Goal: Transaction & Acquisition: Purchase product/service

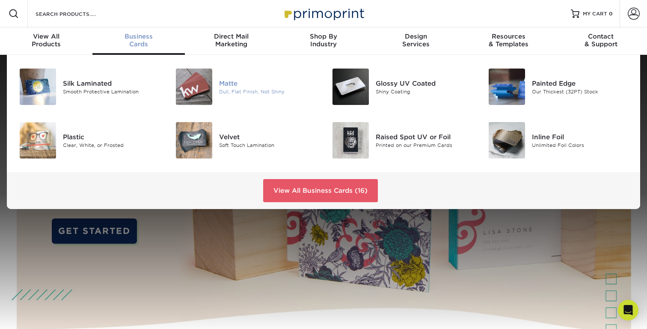
click at [244, 88] on div "Dull, Flat Finish, Not Shiny" at bounding box center [268, 91] width 98 height 7
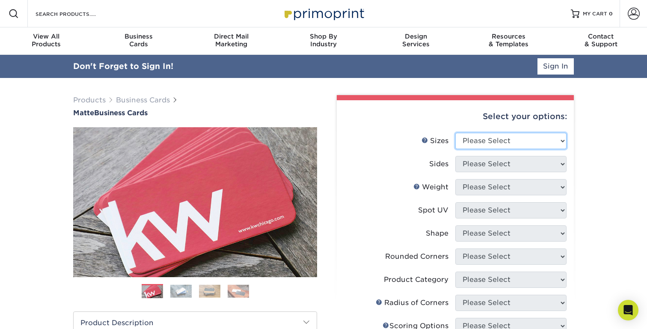
click at [535, 138] on select "Please Select 1.5" x 3.5" - Mini 1.75" x 3.5" - Mini 2" x 2" - Square 2" x 3" -…" at bounding box center [510, 141] width 111 height 16
select select "2.00x3.50"
click at [455, 133] on select "Please Select 1.5" x 3.5" - Mini 1.75" x 3.5" - Mini 2" x 2" - Square 2" x 3" -…" at bounding box center [510, 141] width 111 height 16
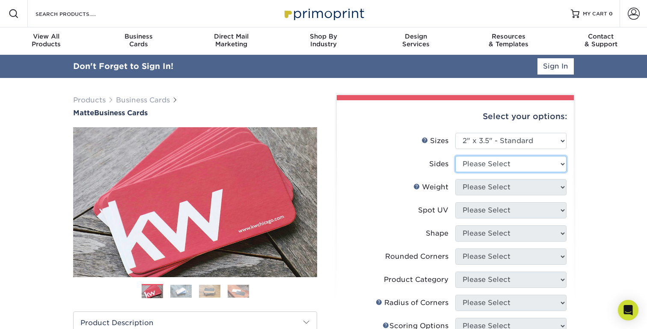
click at [537, 164] on select "Please Select Print Both Sides Print Front Only" at bounding box center [510, 164] width 111 height 16
select select "13abbda7-1d64-4f25-8bb2-c179b224825d"
click at [455, 156] on select "Please Select Print Both Sides Print Front Only" at bounding box center [510, 164] width 111 height 16
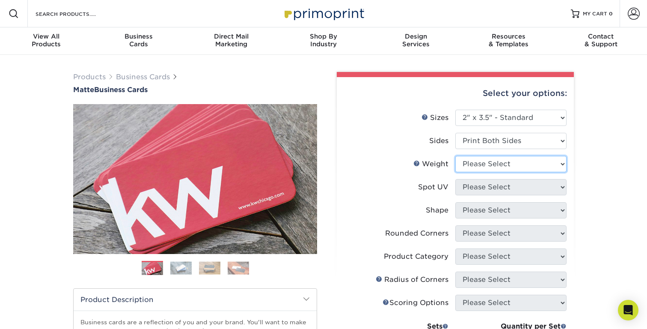
click at [536, 167] on select "Please Select 16PT 14PT" at bounding box center [510, 164] width 111 height 16
select select "16PT"
click at [455, 156] on select "Please Select 16PT 14PT" at bounding box center [510, 164] width 111 height 16
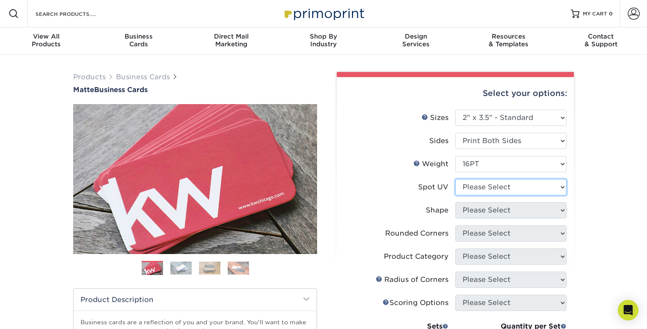
click at [531, 187] on select "Please Select No Spot UV Front and Back (Both Sides) Front Only Back Only" at bounding box center [510, 187] width 111 height 16
select select "3"
click at [455, 179] on select "Please Select No Spot UV Front and Back (Both Sides) Front Only Back Only" at bounding box center [510, 187] width 111 height 16
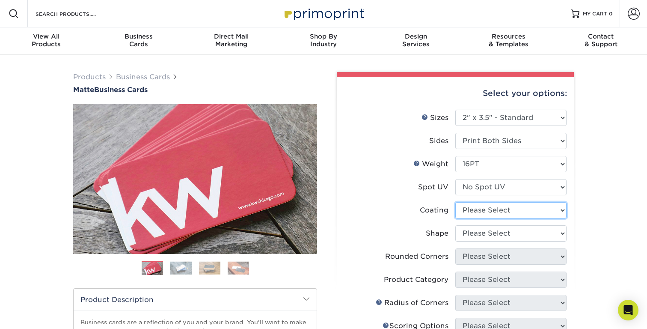
click at [533, 210] on select at bounding box center [510, 210] width 111 height 16
select select "121bb7b5-3b4d-429f-bd8d-bbf80e953313"
click at [455, 202] on select at bounding box center [510, 210] width 111 height 16
click at [0, 0] on div at bounding box center [0, 0] width 0 height 0
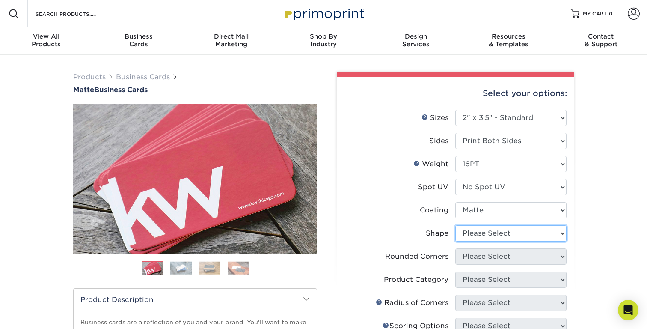
click at [533, 235] on select "Please Select Standard Oval" at bounding box center [510, 233] width 111 height 16
select select "standard"
click at [455, 225] on select "Please Select Standard Oval" at bounding box center [510, 233] width 111 height 16
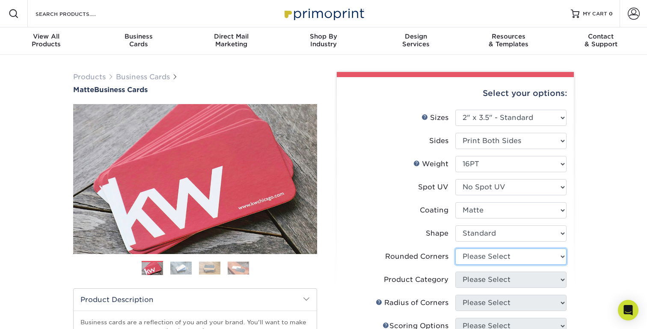
click at [529, 259] on select "Please Select Yes - Round 2 Corners Yes - Round 4 Corners No" at bounding box center [510, 256] width 111 height 16
select select "0"
click at [455, 248] on select "Please Select Yes - Round 2 Corners Yes - Round 4 Corners No" at bounding box center [510, 256] width 111 height 16
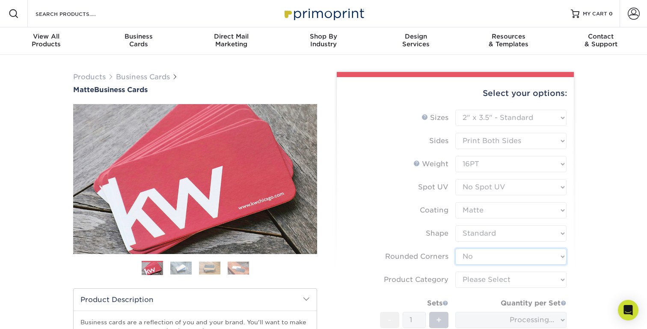
scroll to position [30, 0]
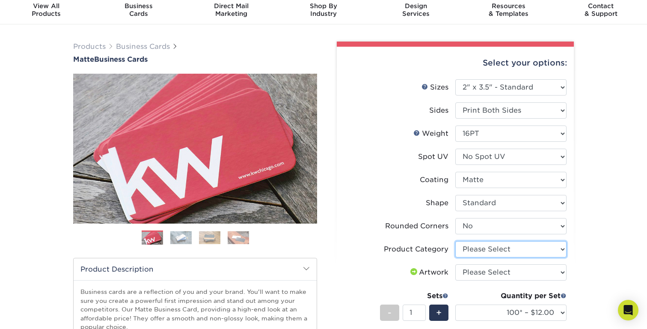
click at [530, 251] on select "Please Select Business Cards" at bounding box center [510, 249] width 111 height 16
select select "3b5148f1-0588-4f88-a218-97bcfdce65c1"
click at [455, 241] on select "Please Select Business Cards" at bounding box center [510, 249] width 111 height 16
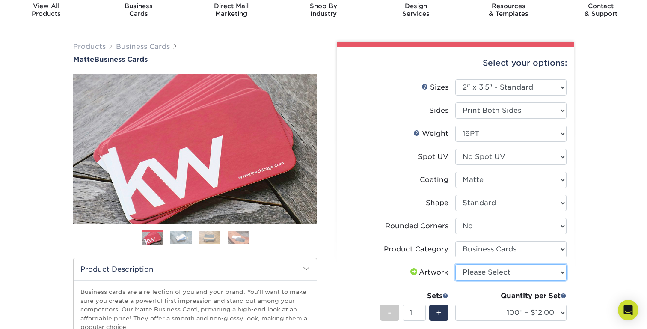
click at [531, 272] on select "Please Select I will upload files I need a design - $100" at bounding box center [510, 272] width 111 height 16
select select "upload"
click at [455, 264] on select "Please Select I will upload files I need a design - $100" at bounding box center [510, 272] width 111 height 16
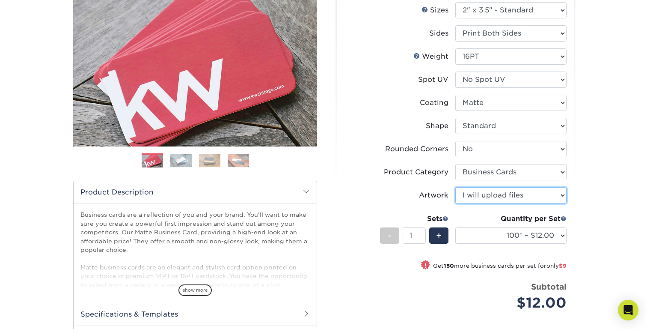
scroll to position [109, 0]
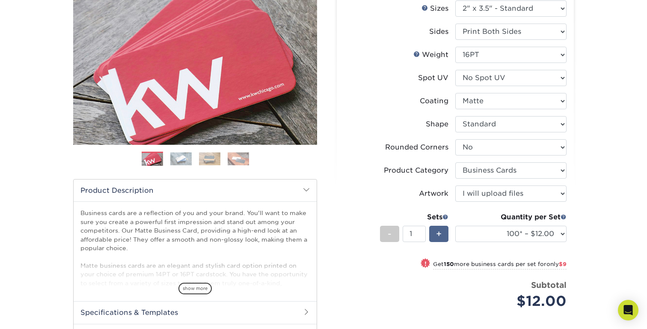
click at [442, 231] on div "+" at bounding box center [438, 233] width 19 height 16
type input "2"
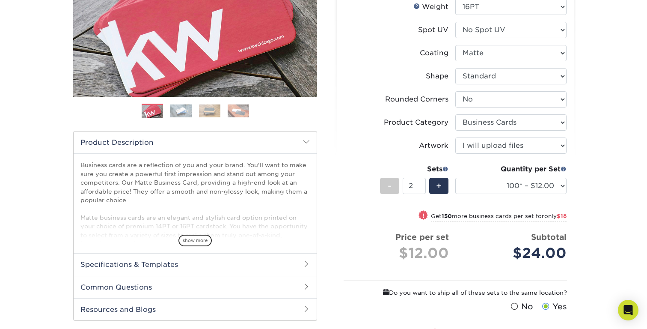
scroll to position [205, 0]
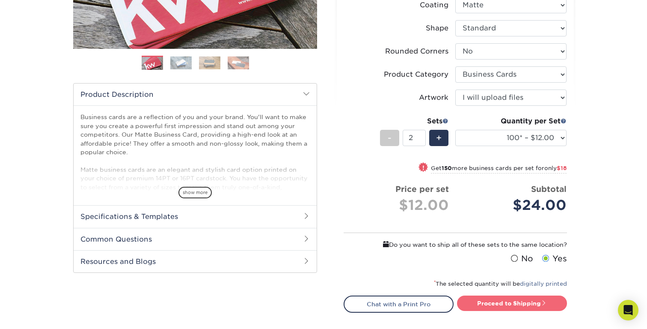
click at [504, 306] on link "Proceed to Shipping" at bounding box center [512, 302] width 110 height 15
type input "Set 1"
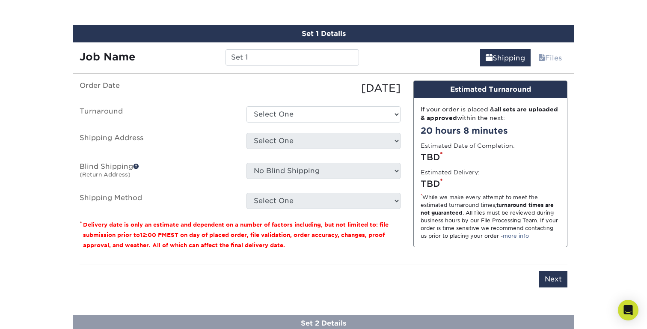
scroll to position [523, 0]
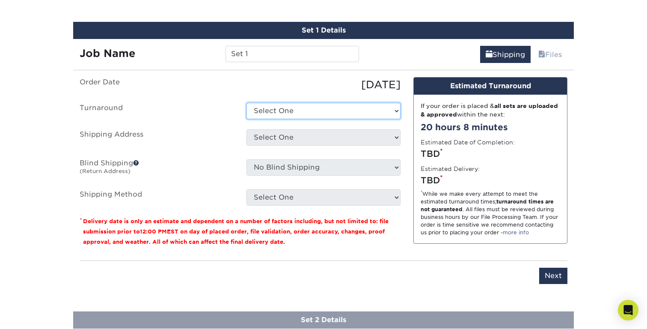
click at [335, 112] on select "Select One 2-4 Business Days 2 Day Next Business Day" at bounding box center [323, 111] width 154 height 16
select select "47dbf4b1-3bfd-4687-b793-fcd3ee179f06"
click at [246, 103] on select "Select One 2-4 Business Days 2 Day Next Business Day" at bounding box center [323, 111] width 154 height 16
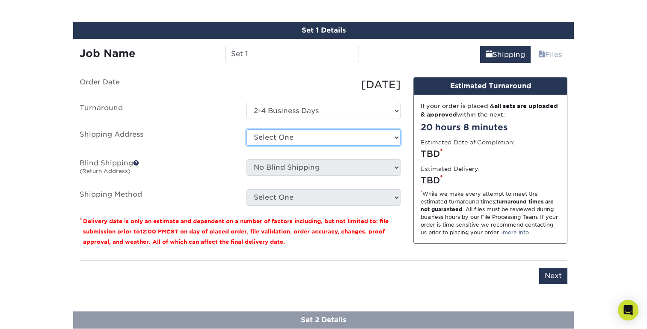
click at [335, 140] on select "Select One + Add New Address - Login" at bounding box center [323, 137] width 154 height 16
select select "newaddress"
click at [246, 129] on select "Select One + Add New Address - Login" at bounding box center [323, 137] width 154 height 16
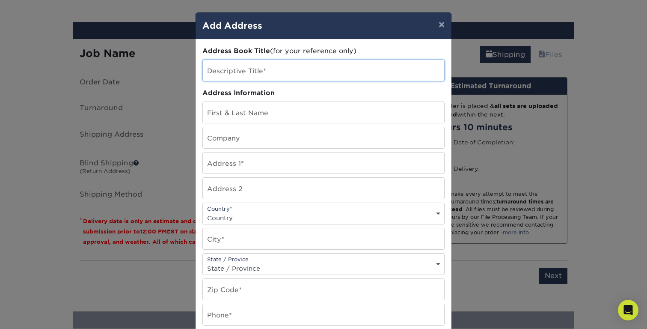
click at [346, 69] on input "text" at bounding box center [323, 70] width 241 height 21
type input "home"
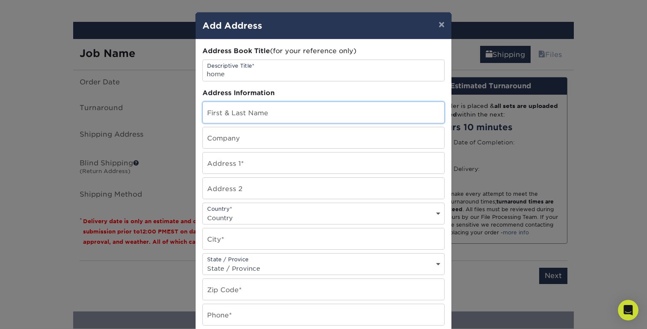
click at [327, 102] on input "text" at bounding box center [323, 112] width 241 height 21
type input "[PERSON_NAME] [PERSON_NAME]"
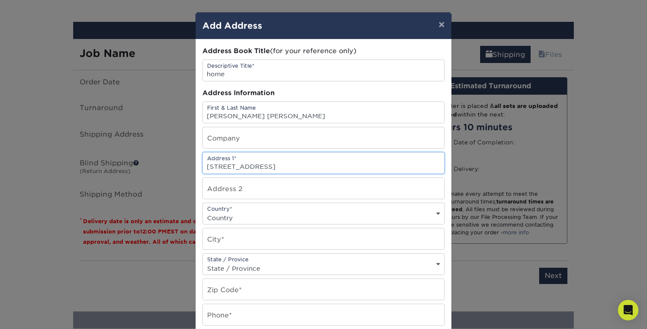
type input "1027 West Eastland Ave"
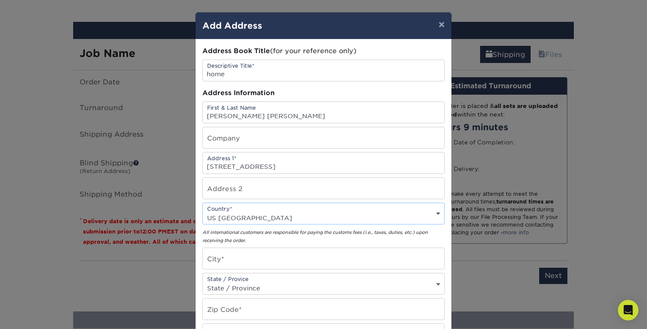
click at [279, 217] on select "Country United States Canada ----------------------------- Afghanistan Albania …" at bounding box center [323, 217] width 241 height 12
select select "US"
click at [203, 211] on select "Country United States Canada ----------------------------- Afghanistan Albania …" at bounding box center [323, 217] width 241 height 12
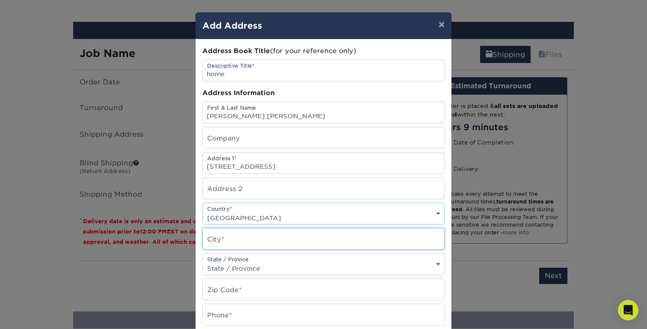
click at [261, 240] on input "text" at bounding box center [323, 238] width 241 height 21
type input "Nashville"
select select "TN"
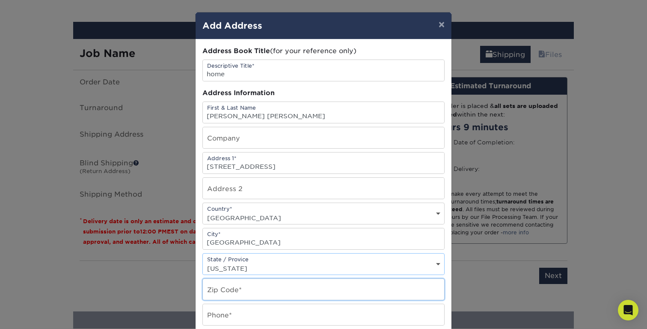
click at [241, 289] on input "text" at bounding box center [323, 288] width 241 height 21
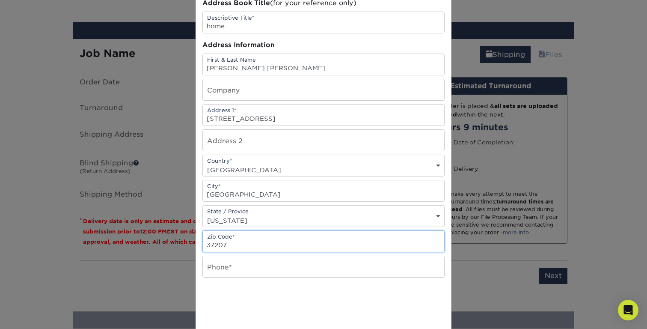
type input "37207"
click at [261, 273] on input "text" at bounding box center [323, 266] width 241 height 21
type input "3142236555"
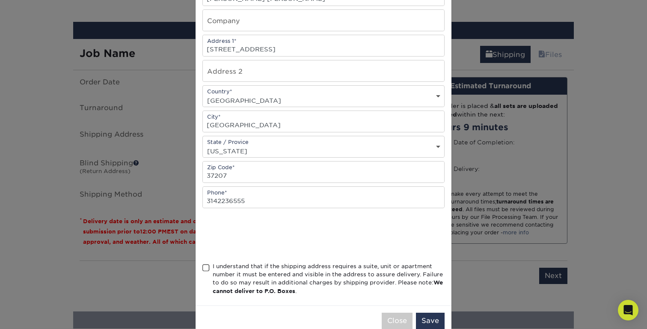
scroll to position [136, 0]
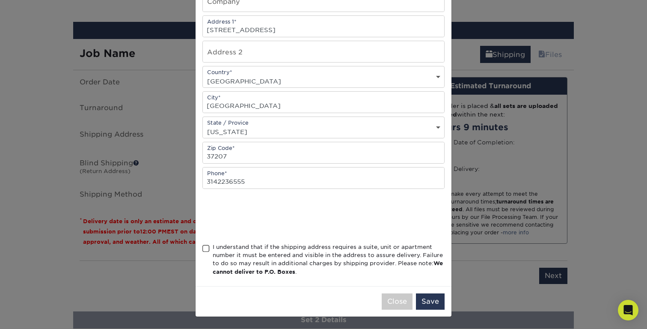
click at [205, 248] on span at bounding box center [205, 248] width 7 height 8
click at [0, 0] on input "I understand that if the shipping address requires a suite, unit or apartment n…" at bounding box center [0, 0] width 0 height 0
click at [428, 298] on button "Save" at bounding box center [430, 301] width 29 height 16
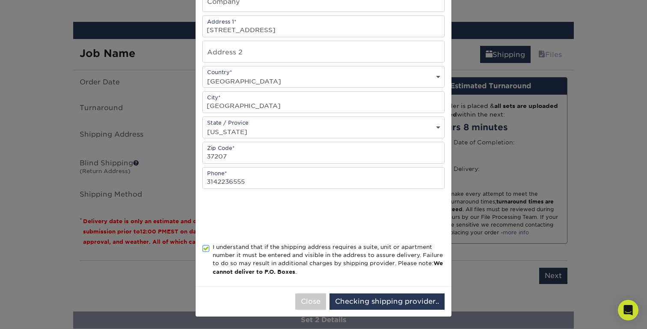
scroll to position [0, 0]
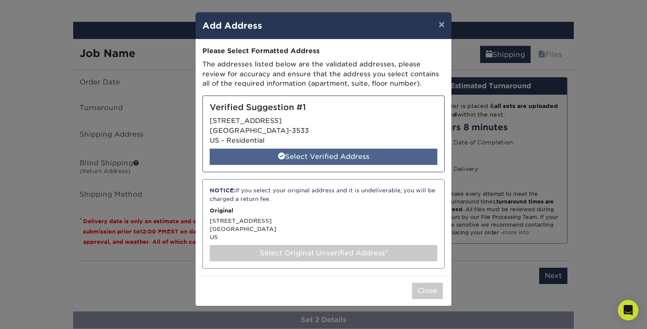
click at [384, 155] on div "Select Verified Address" at bounding box center [324, 156] width 228 height 16
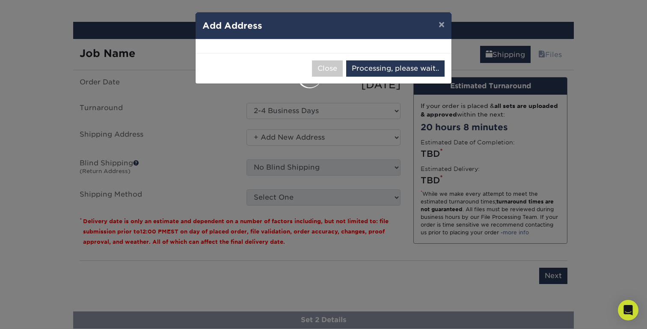
select select "285400"
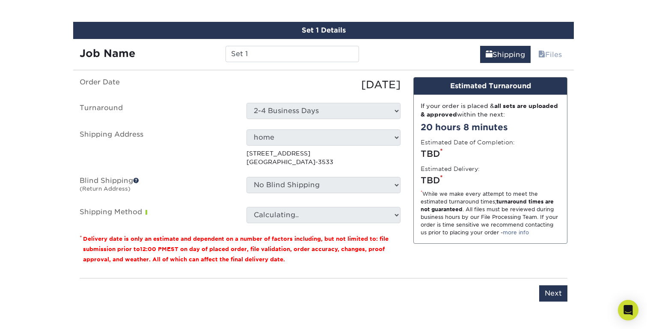
scroll to position [509, 0]
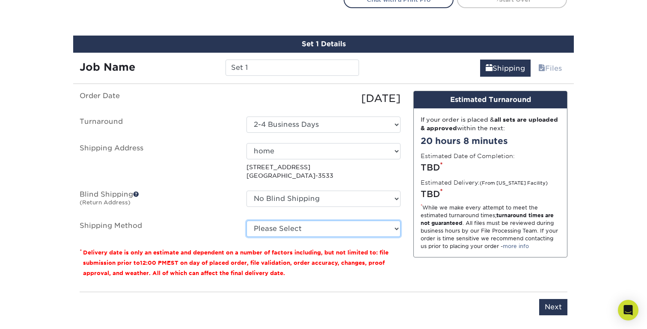
click at [376, 230] on select "Please Select Ground Shipping (+$15.68) 3 Day Shipping Service (+$20.04) 2 Day …" at bounding box center [323, 228] width 154 height 16
select select "03"
click at [246, 220] on select "Please Select Ground Shipping (+$15.68) 3 Day Shipping Service (+$20.04) 2 Day …" at bounding box center [323, 228] width 154 height 16
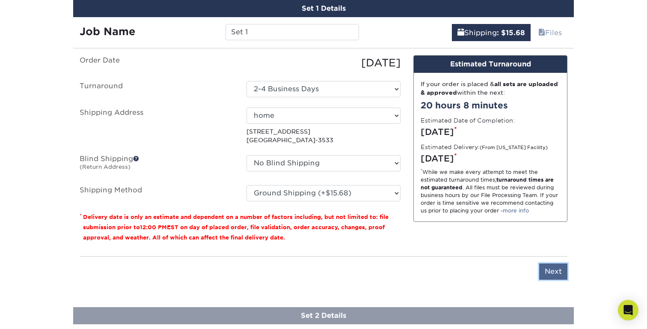
click at [545, 268] on input "Next" at bounding box center [553, 271] width 28 height 16
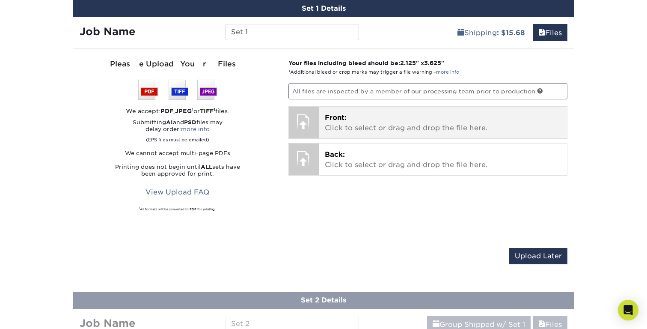
click at [412, 115] on p "Front: Click to select or drag and drop the file here." at bounding box center [443, 123] width 237 height 21
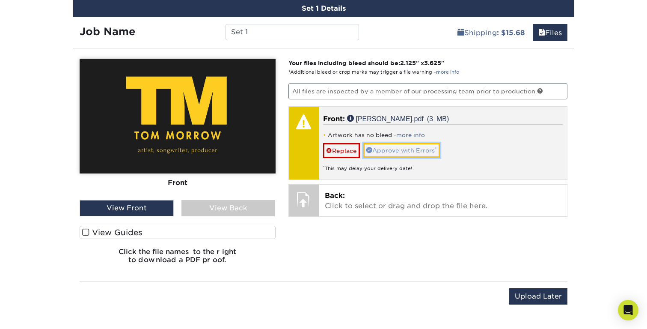
click at [394, 150] on link "Approve with Errors *" at bounding box center [401, 150] width 77 height 15
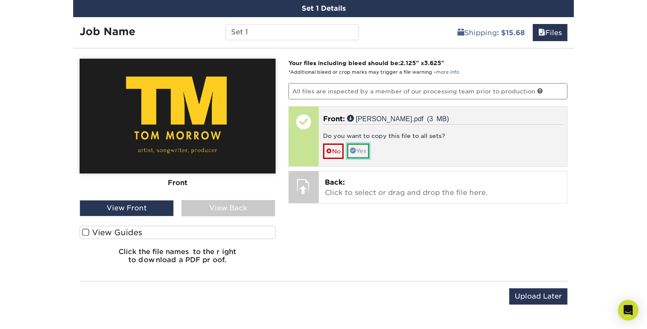
click at [359, 149] on link "Yes" at bounding box center [358, 150] width 22 height 15
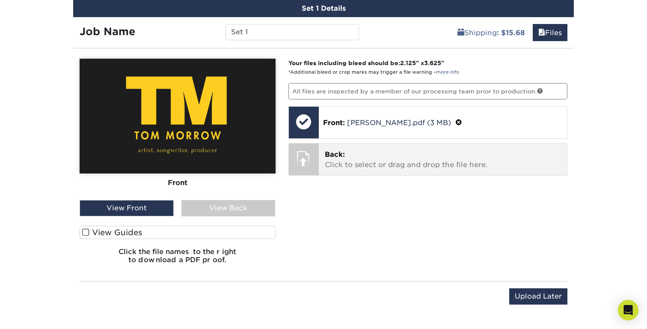
click at [373, 166] on p "Back: Click to select or drag and drop the file here." at bounding box center [443, 159] width 237 height 21
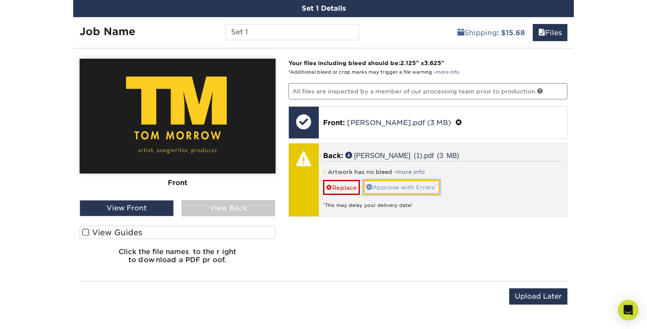
click at [404, 187] on link "Approve with Errors *" at bounding box center [401, 187] width 77 height 15
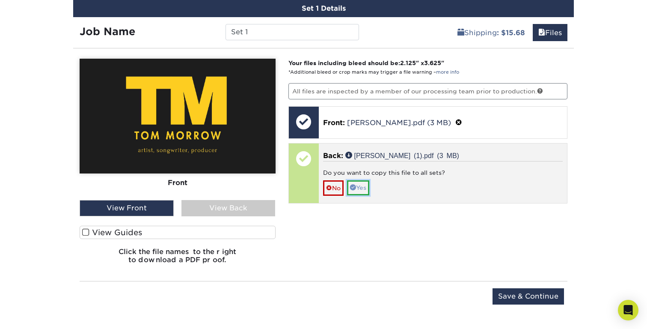
click at [364, 184] on link "Yes" at bounding box center [358, 187] width 22 height 15
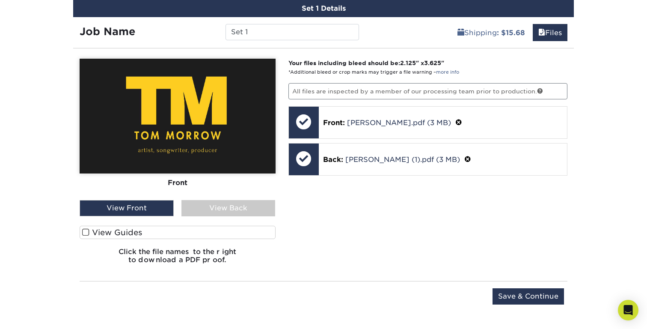
click at [228, 210] on div "View Back" at bounding box center [228, 208] width 94 height 16
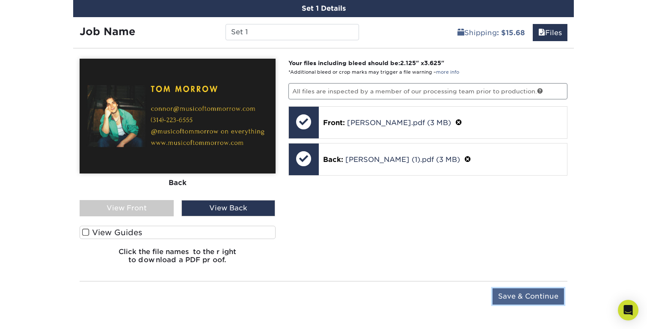
click at [539, 296] on input "Save & Continue" at bounding box center [527, 296] width 71 height 16
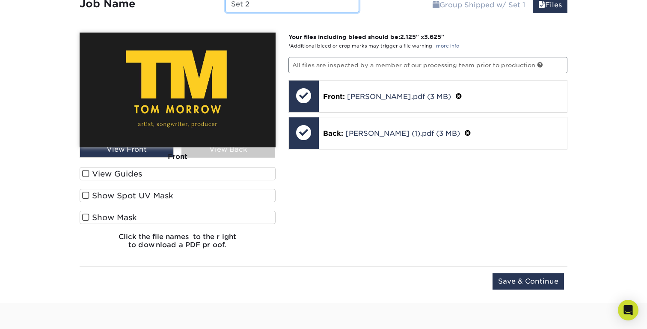
scroll to position [604, 0]
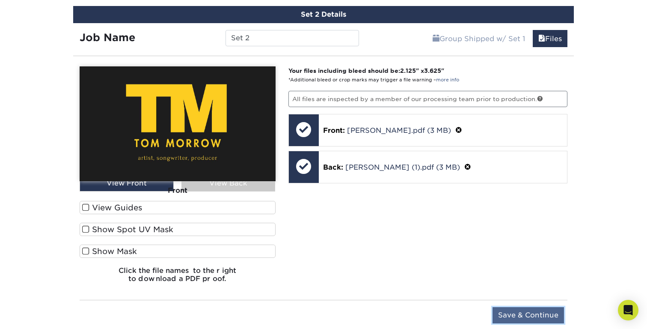
click at [518, 310] on input "Save & Continue" at bounding box center [527, 315] width 71 height 16
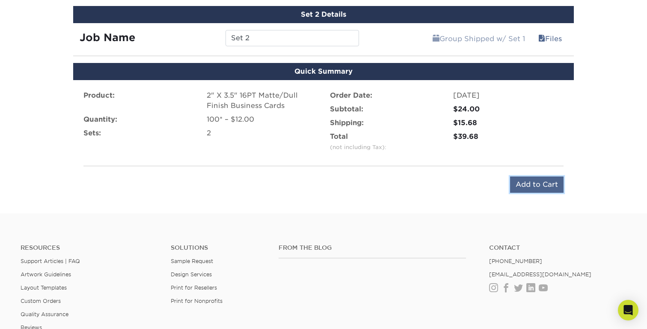
click at [551, 181] on input "Add to Cart" at bounding box center [536, 184] width 53 height 16
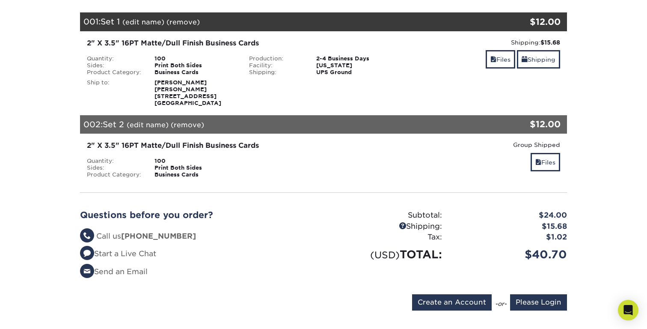
scroll to position [151, 0]
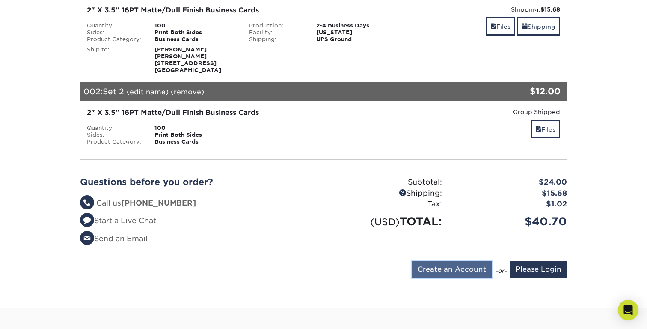
click at [470, 261] on input "Create an Account" at bounding box center [452, 269] width 80 height 16
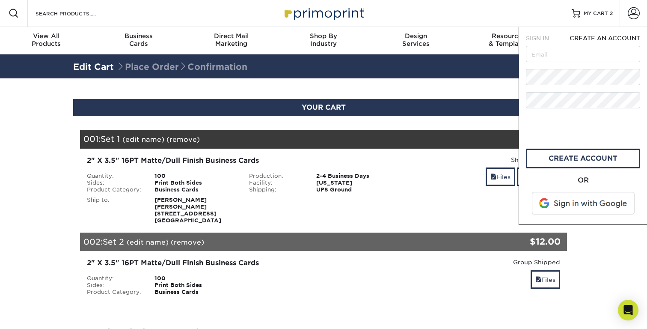
scroll to position [0, 0]
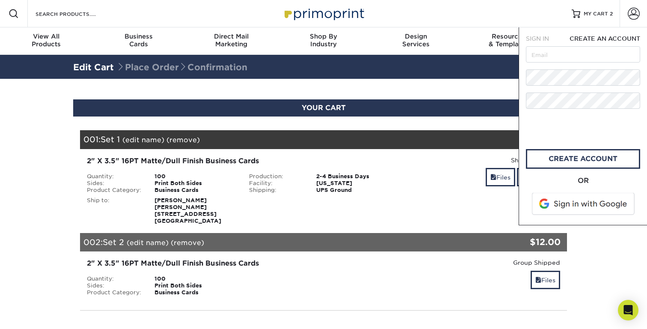
click at [539, 38] on span "SIGN IN" at bounding box center [537, 38] width 23 height 7
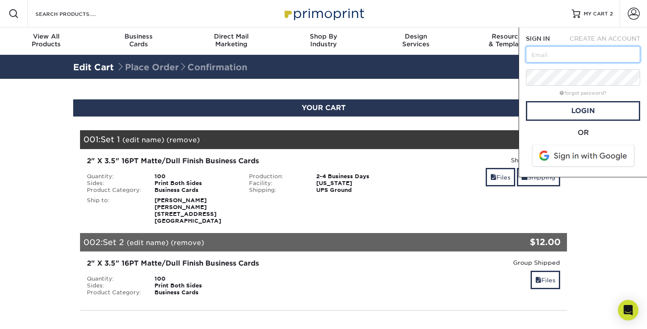
click at [552, 59] on input "text" at bounding box center [583, 54] width 114 height 16
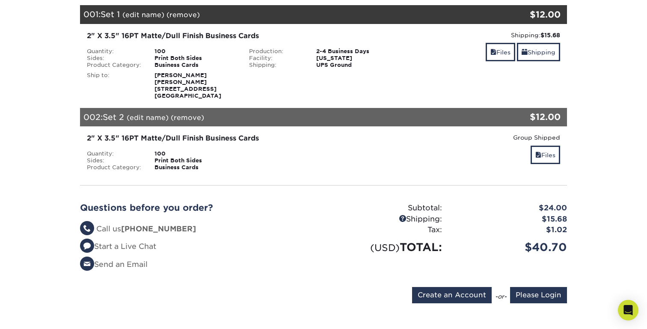
scroll to position [142, 0]
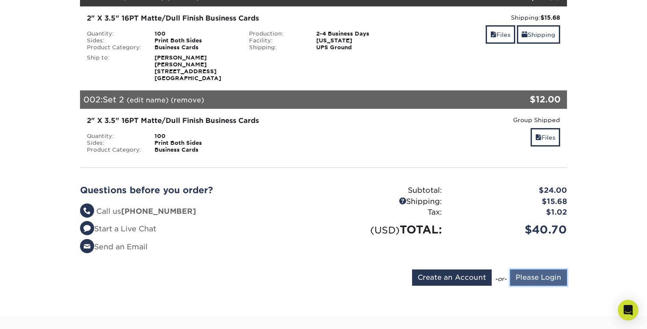
click at [531, 270] on input "Please Login" at bounding box center [538, 277] width 57 height 16
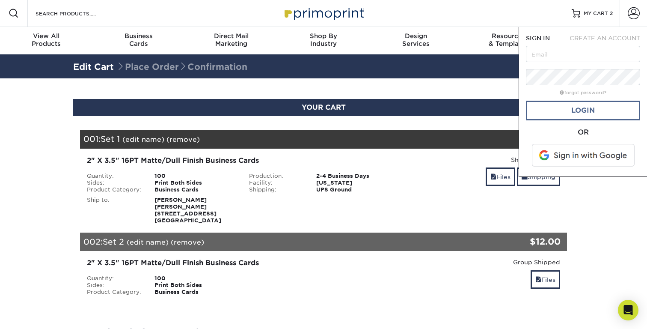
scroll to position [0, 0]
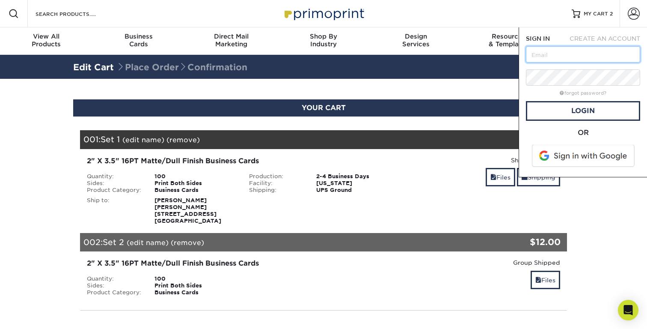
click at [566, 59] on input "text" at bounding box center [583, 54] width 114 height 16
type input "connorfiehler@gmail.com"
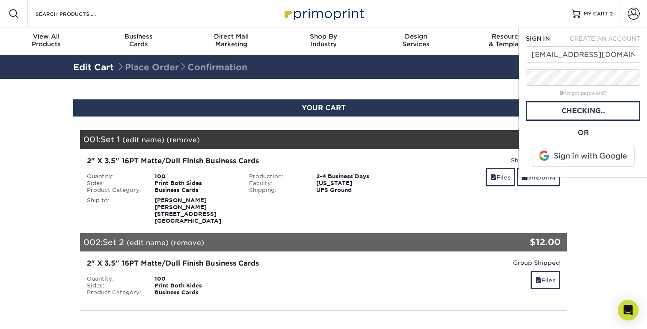
click at [569, 154] on span at bounding box center [583, 156] width 109 height 22
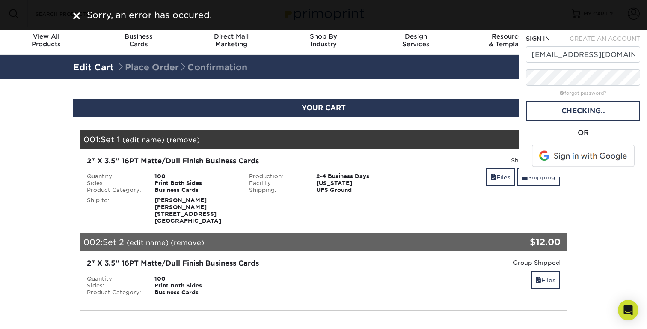
click at [78, 20] on div at bounding box center [76, 15] width 7 height 13
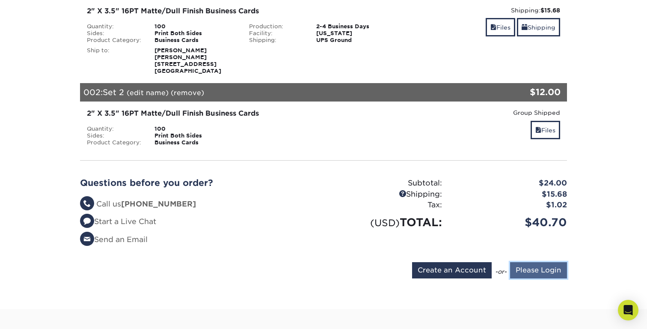
click at [530, 264] on input "Please Login" at bounding box center [538, 270] width 57 height 16
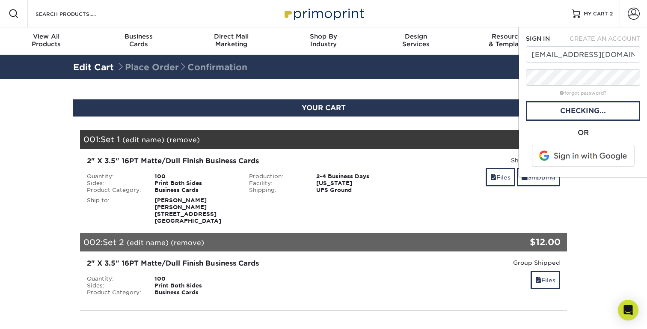
click at [584, 155] on span at bounding box center [583, 156] width 109 height 22
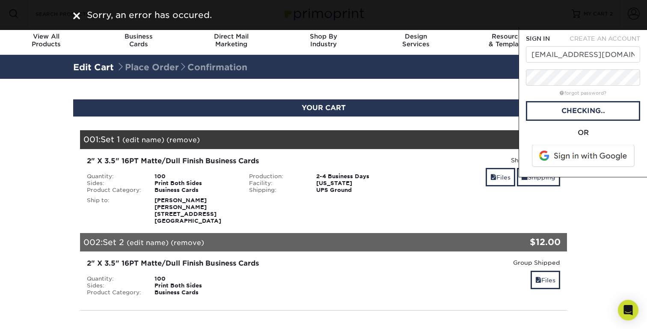
click at [604, 44] on form "SIGN IN CREATE AN ACCOUNT connorfiehler@gmail.com forgot password? All fields a…" at bounding box center [583, 102] width 114 height 136
click at [599, 39] on span "CREATE AN ACCOUNT" at bounding box center [604, 38] width 71 height 7
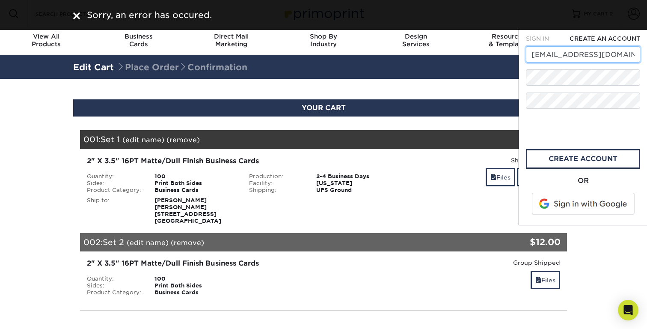
click at [598, 57] on input "connorfiehler@gmail.com" at bounding box center [583, 54] width 114 height 16
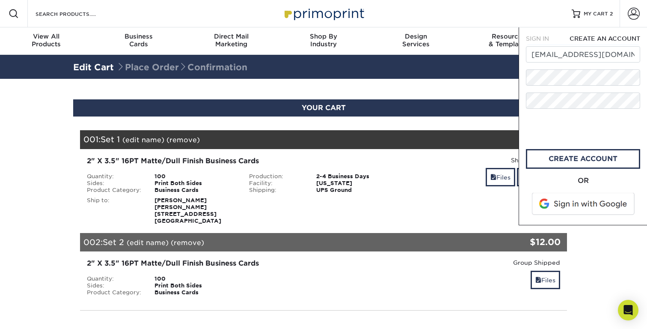
click at [567, 202] on span at bounding box center [583, 204] width 109 height 22
click at [613, 56] on input "connorfiehler@gmail.com" at bounding box center [583, 54] width 114 height 16
click at [574, 59] on input "connorfiehler@gmail.com" at bounding box center [583, 54] width 114 height 16
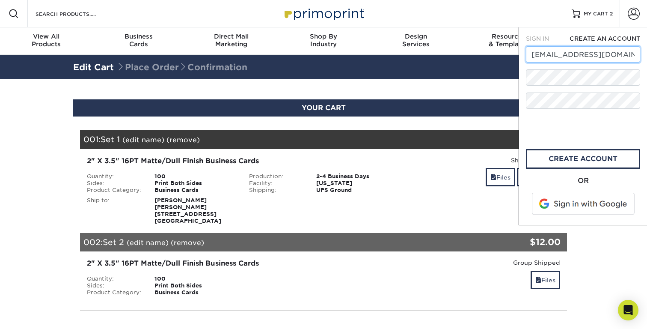
click at [574, 59] on input "connorfiehler@gmail.com" at bounding box center [583, 54] width 114 height 16
type input "connor@musicoftommorrow.com"
click at [552, 160] on link "create account" at bounding box center [583, 159] width 114 height 20
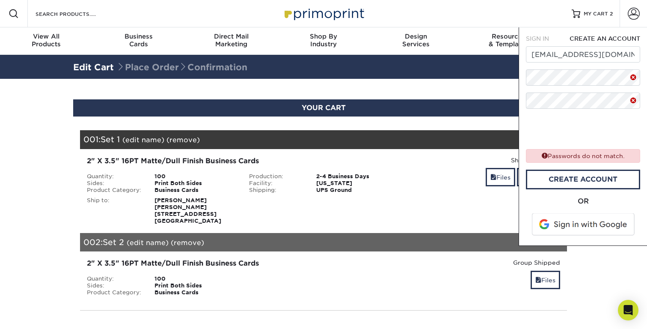
click at [633, 79] on span at bounding box center [633, 77] width 7 height 11
click at [518, 96] on section "YOUR CART Empty Cart Your Cart is Empty Account Login Create Account Contact Us…" at bounding box center [323, 269] width 647 height 380
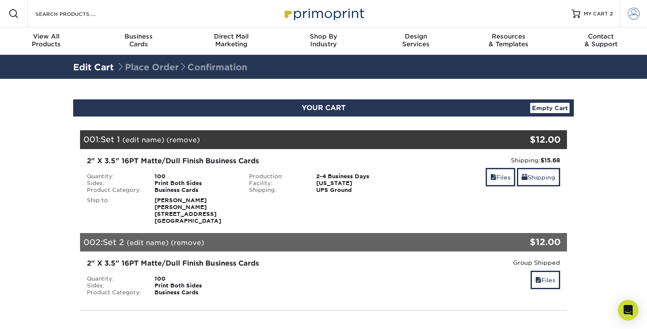
click at [630, 10] on span at bounding box center [634, 14] width 12 height 12
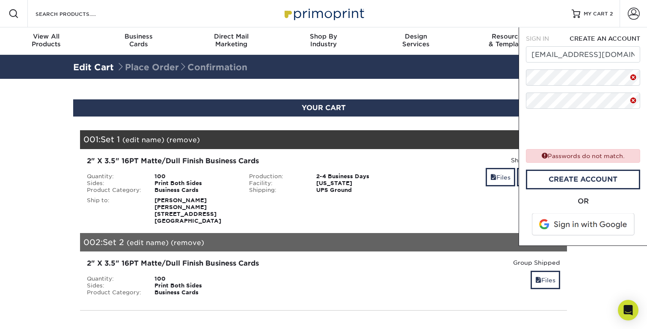
click at [527, 165] on form "SIGN IN CREATE AN ACCOUNT connor@musicoftommorrow.com Passwords do not match. A…" at bounding box center [583, 136] width 114 height 204
click at [547, 175] on link "create account" at bounding box center [583, 179] width 114 height 20
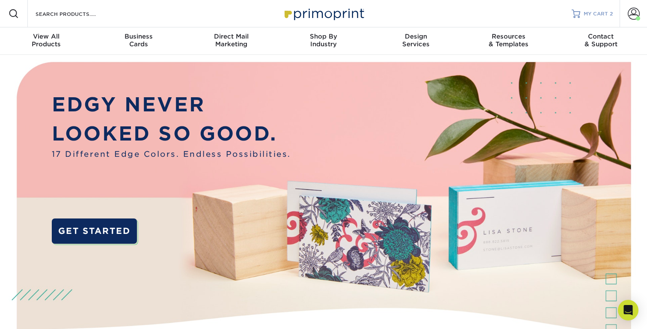
click at [601, 15] on span "MY CART" at bounding box center [596, 13] width 24 height 7
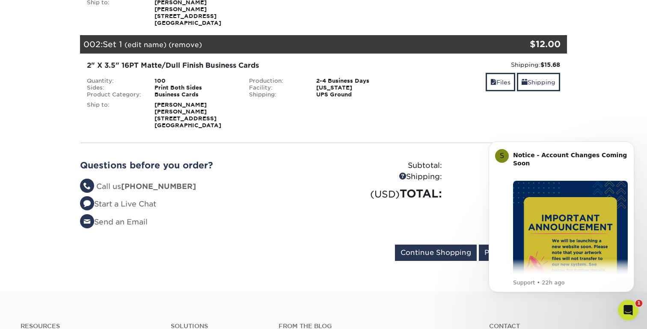
click at [585, 98] on section "YOUR CART Empty Cart Your Cart is Empty View Account Active Orders Order Histor…" at bounding box center [323, 86] width 647 height 410
click at [453, 127] on div "Your Cart is Empty View Account Active Orders Order History Contact Us Business…" at bounding box center [323, 98] width 487 height 332
click at [612, 102] on section "YOUR CART Empty Cart Your Cart is Empty View Account Active Orders Order Histor…" at bounding box center [323, 86] width 647 height 410
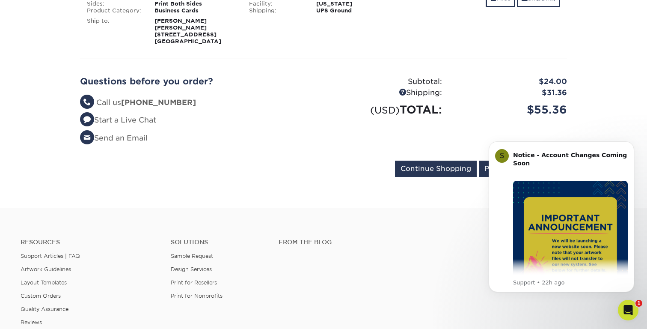
scroll to position [287, 0]
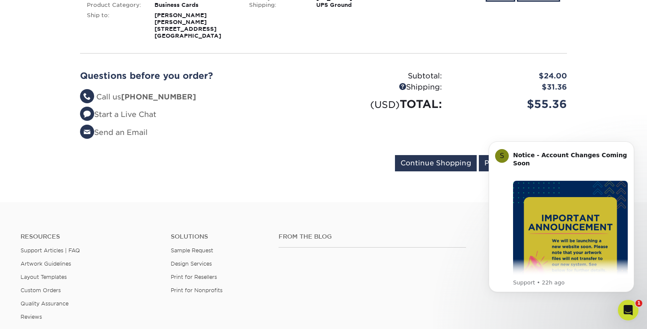
click at [551, 82] on div "$31.36" at bounding box center [510, 87] width 125 height 11
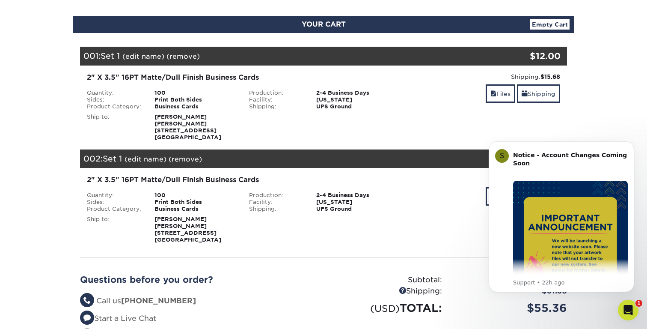
scroll to position [0, 0]
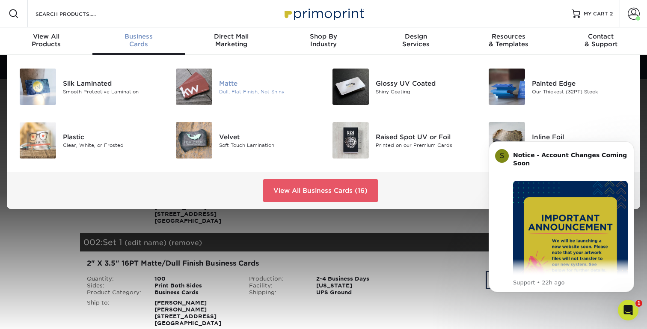
click at [237, 89] on div "Dull, Flat Finish, Not Shiny" at bounding box center [268, 91] width 98 height 7
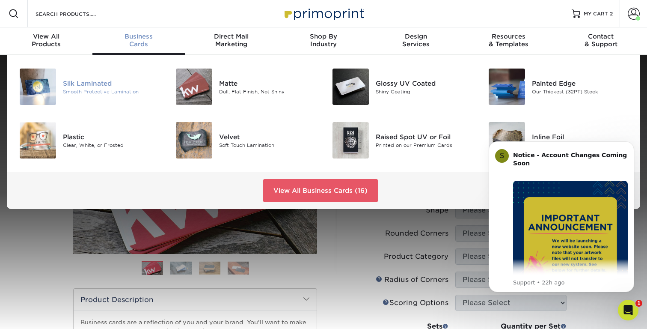
click at [124, 90] on div "Smooth Protective Lamination" at bounding box center [112, 91] width 98 height 7
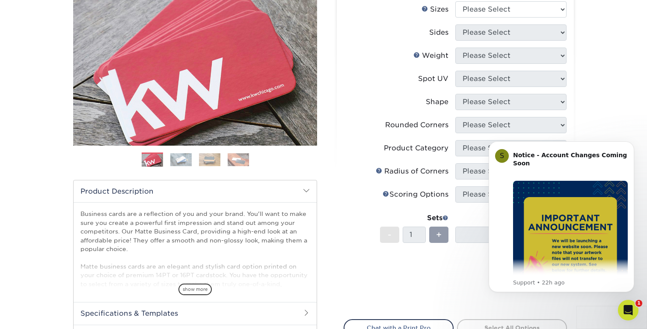
click at [362, 190] on label "Scoring Help Scoring Options" at bounding box center [399, 194] width 111 height 16
click at [629, 146] on button "Dismiss notification" at bounding box center [631, 143] width 11 height 11
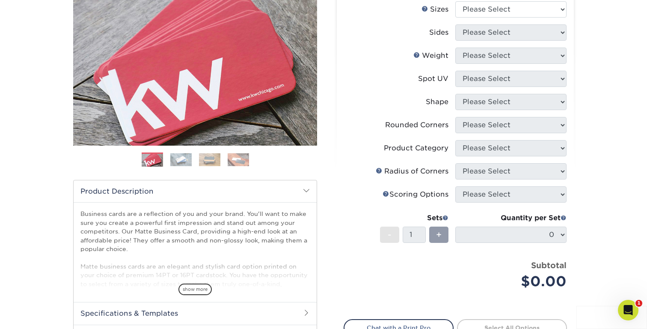
scroll to position [75, 0]
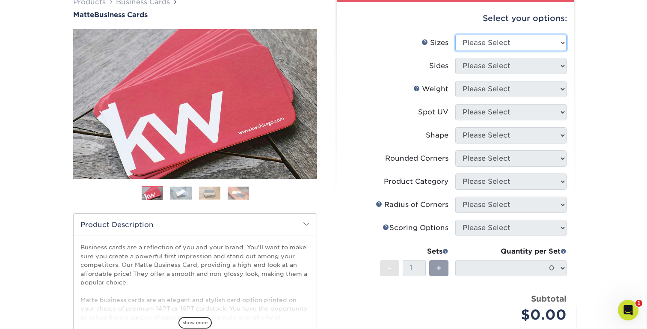
click at [511, 35] on select "Please Select 1.5" x 3.5" - Mini 1.75" x 3.5" - Mini 2" x 2" - Square 2" x 3" -…" at bounding box center [510, 43] width 111 height 16
select select "2.00x3.50"
click at [455, 35] on select "Please Select 1.5" x 3.5" - Mini 1.75" x 3.5" - Mini 2" x 2" - Square 2" x 3" -…" at bounding box center [510, 43] width 111 height 16
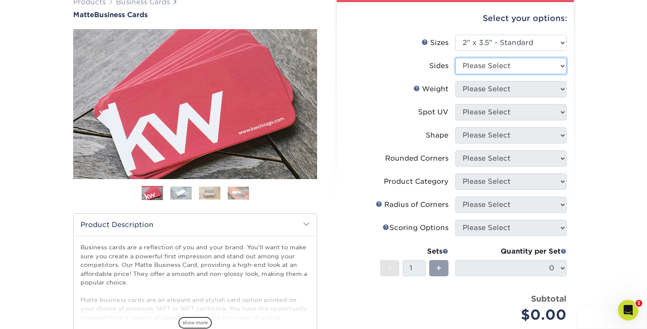
click at [516, 67] on select "Please Select Print Both Sides Print Front Only" at bounding box center [510, 66] width 111 height 16
select select "13abbda7-1d64-4f25-8bb2-c179b224825d"
click at [455, 58] on select "Please Select Print Both Sides Print Front Only" at bounding box center [510, 66] width 111 height 16
click at [520, 88] on select "Please Select" at bounding box center [510, 89] width 111 height 16
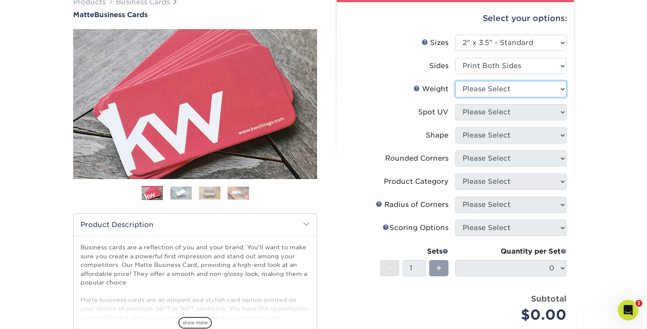
select select "16PT"
click at [455, 81] on select "Please Select 16PT 14PT" at bounding box center [510, 89] width 111 height 16
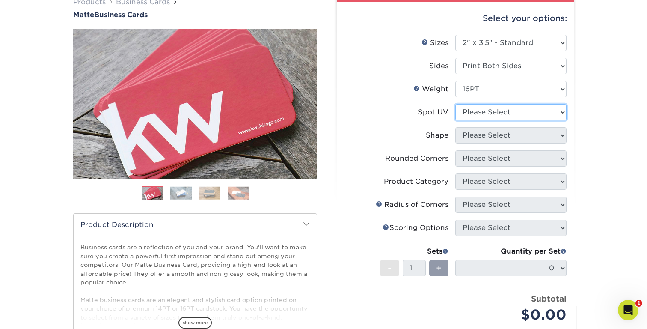
click at [520, 110] on select "Please Select No Spot UV Front and Back (Both Sides) Front Only Back Only" at bounding box center [510, 112] width 111 height 16
select select "3"
click at [455, 104] on select "Please Select No Spot UV Front and Back (Both Sides) Front Only Back Only" at bounding box center [510, 112] width 111 height 16
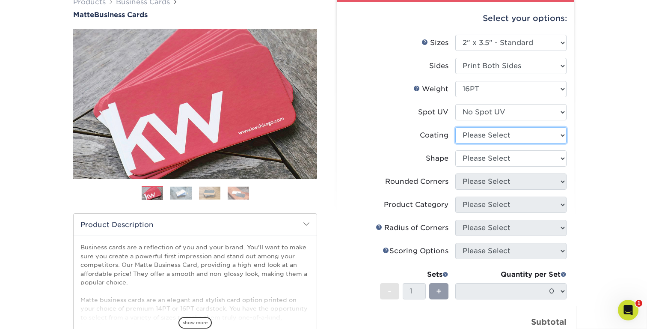
click at [518, 136] on select at bounding box center [510, 135] width 111 height 16
select select "121bb7b5-3b4d-429f-bd8d-bbf80e953313"
click at [455, 127] on select at bounding box center [510, 135] width 111 height 16
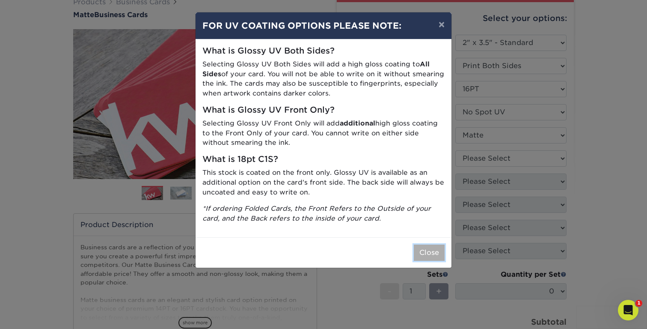
click at [424, 255] on button "Close" at bounding box center [429, 252] width 31 height 16
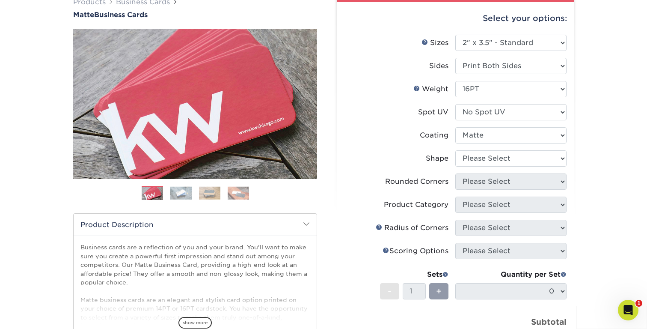
click at [499, 166] on li "Shape Please Select Standard Oval" at bounding box center [455, 161] width 222 height 23
click at [497, 162] on select "Please Select Standard Oval" at bounding box center [510, 158] width 111 height 16
select select "standard"
click at [455, 150] on select "Please Select Standard Oval" at bounding box center [510, 158] width 111 height 16
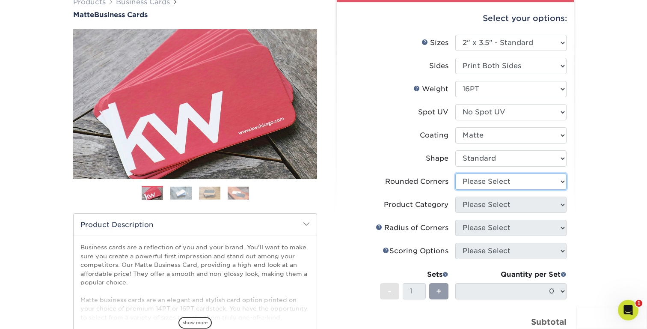
click at [503, 185] on select "Please Select Yes - Round 2 Corners Yes - Round 4 Corners No" at bounding box center [510, 181] width 111 height 16
select select "0"
click at [455, 173] on select "Please Select Yes - Round 2 Corners Yes - Round 4 Corners No" at bounding box center [510, 181] width 111 height 16
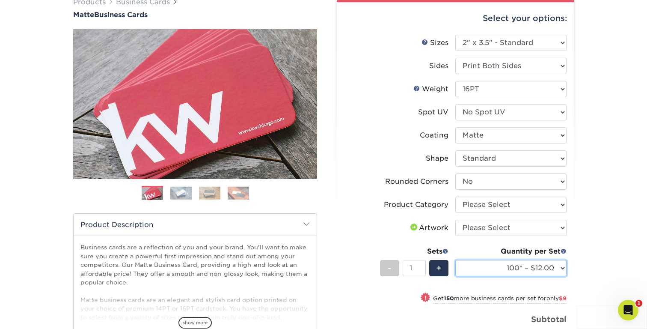
click at [557, 266] on select "100* – $12.00 250* – $21.00 500 – $42.00 1000 – $53.00 (free shipping*) 2500 – …" at bounding box center [510, 268] width 111 height 16
select select "250* – $21.00"
click at [455, 260] on select "100* – $12.00 250* – $21.00 500 – $42.00 1000 – $53.00 (free shipping*) 2500 – …" at bounding box center [510, 268] width 111 height 16
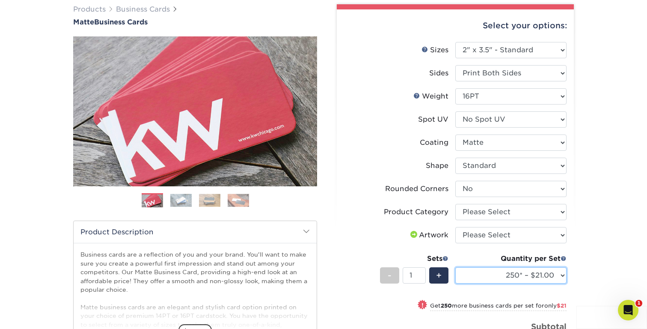
scroll to position [63, 0]
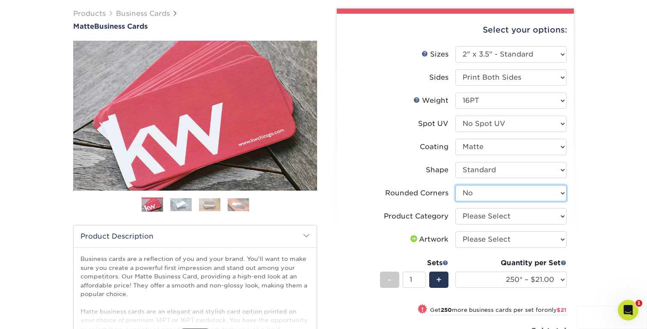
click at [542, 193] on select "Please Select Yes - Round 2 Corners Yes - Round 4 Corners No" at bounding box center [510, 193] width 111 height 16
click at [540, 219] on select "Please Select Business Cards" at bounding box center [510, 216] width 111 height 16
select select "3b5148f1-0588-4f88-a218-97bcfdce65c1"
click at [455, 208] on select "Please Select Business Cards" at bounding box center [510, 216] width 111 height 16
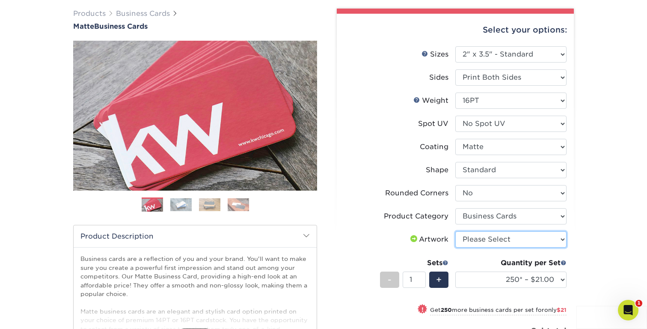
click at [541, 241] on select "Please Select I will upload files I need a design - $100" at bounding box center [510, 239] width 111 height 16
select select "upload"
click at [455, 231] on select "Please Select I will upload files I need a design - $100" at bounding box center [510, 239] width 111 height 16
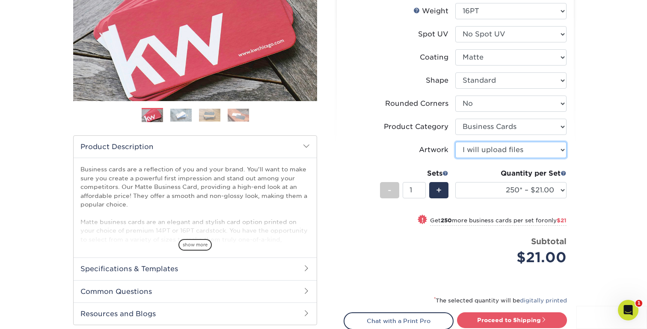
scroll to position [173, 0]
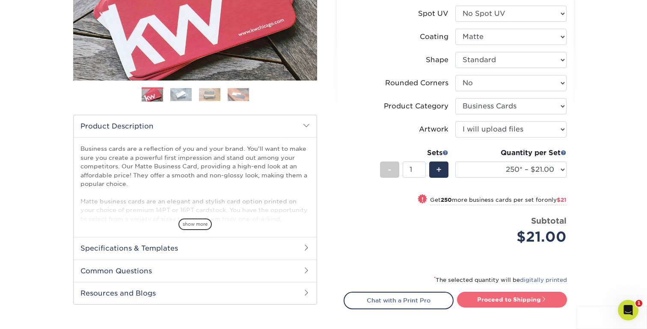
click at [540, 296] on link "Proceed to Shipping" at bounding box center [512, 298] width 110 height 15
type input "Set 1"
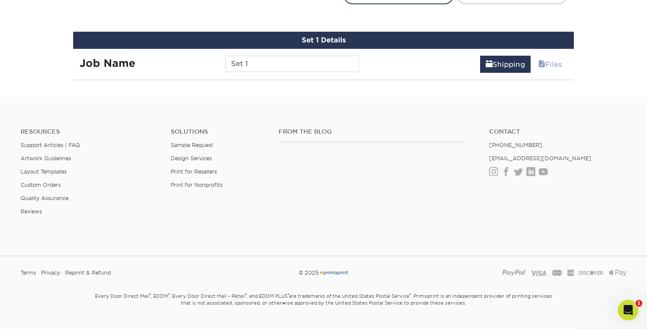
scroll to position [488, 0]
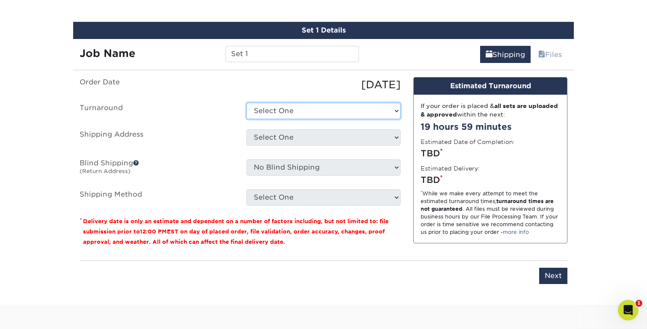
click at [340, 112] on select "Select One 2-4 Business Days 2 Day Next Business Day" at bounding box center [323, 111] width 154 height 16
select select "23721297-b68b-4846-ba83-3171e6bd9d78"
click at [246, 103] on select "Select One 2-4 Business Days 2 Day Next Business Day" at bounding box center [323, 111] width 154 height 16
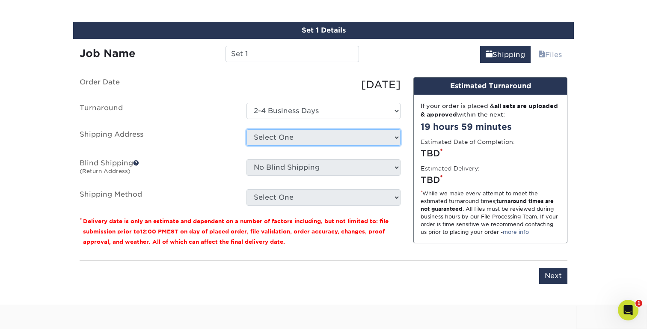
click at [343, 136] on select "Select One Belmont University home Home home + Add New Address" at bounding box center [323, 137] width 154 height 16
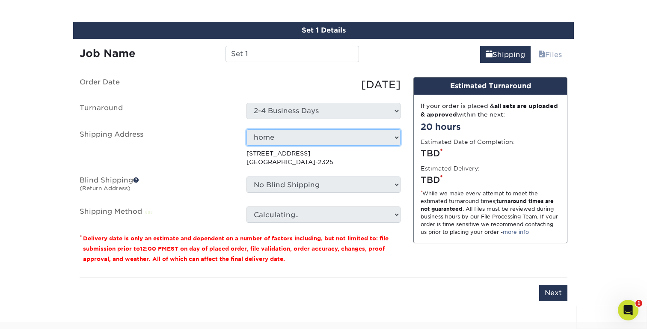
click at [390, 135] on select "Select One Belmont University home Home home + Add New Address" at bounding box center [323, 137] width 154 height 16
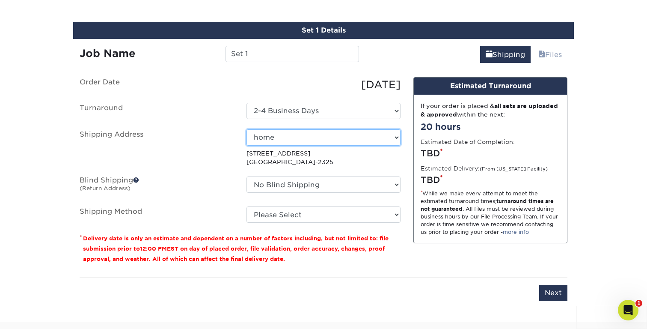
select select "285374"
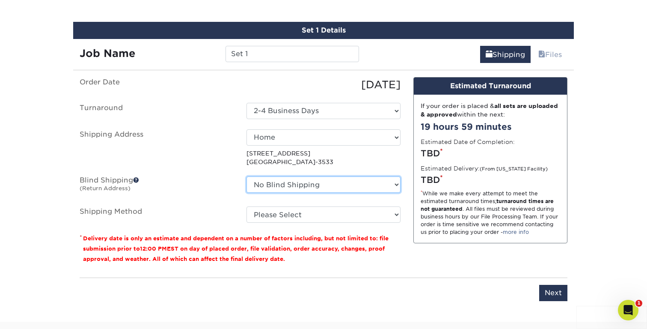
click at [373, 183] on select "No Blind Shipping Belmont University home Home home + Add New Address" at bounding box center [323, 184] width 154 height 16
click at [246, 176] on select "No Blind Shipping Belmont University home Home home + Add New Address" at bounding box center [323, 184] width 154 height 16
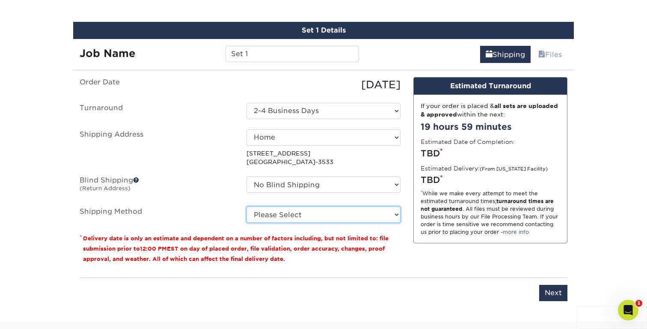
click at [371, 212] on select "Please Select Ground Shipping (+$7.84) 3 Day Shipping Service (+$20.04) 2 Day A…" at bounding box center [323, 214] width 154 height 16
select select "03"
click at [246, 206] on select "Please Select Ground Shipping (+$7.84) 3 Day Shipping Service (+$20.04) 2 Day A…" at bounding box center [323, 214] width 154 height 16
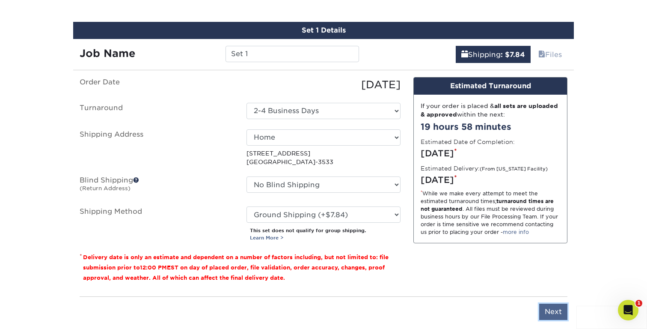
click at [551, 307] on input "Next" at bounding box center [553, 311] width 28 height 16
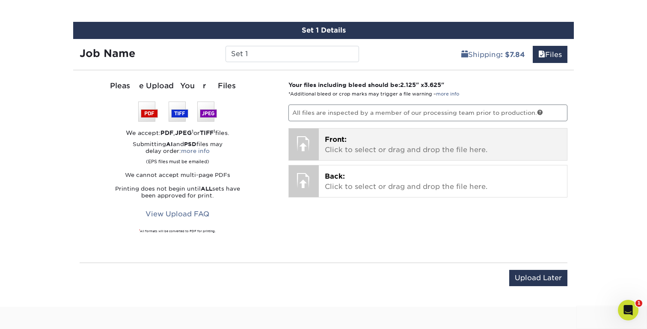
click at [399, 150] on p "Front: Click to select or drag and drop the file here." at bounding box center [443, 144] width 237 height 21
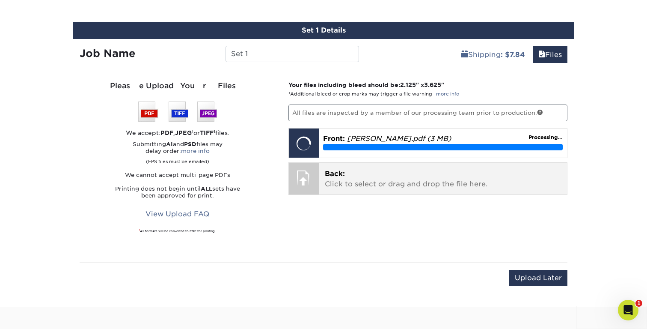
click at [424, 188] on p "Back: Click to select or drag and drop the file here." at bounding box center [443, 179] width 237 height 21
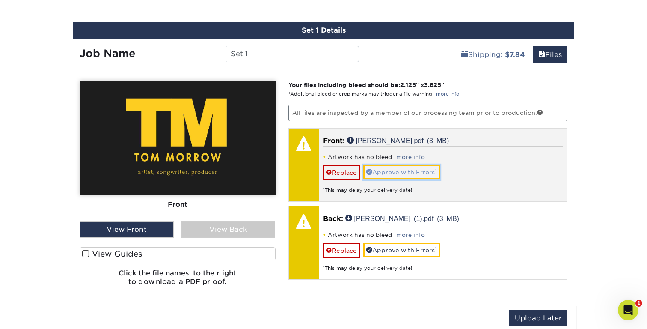
click at [407, 170] on link "Approve with Errors *" at bounding box center [401, 172] width 77 height 15
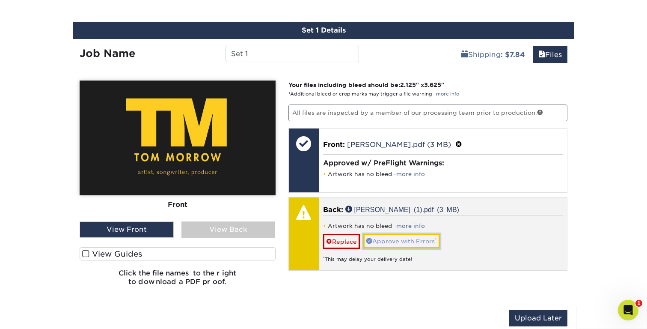
click at [411, 239] on link "Approve with Errors *" at bounding box center [401, 241] width 77 height 15
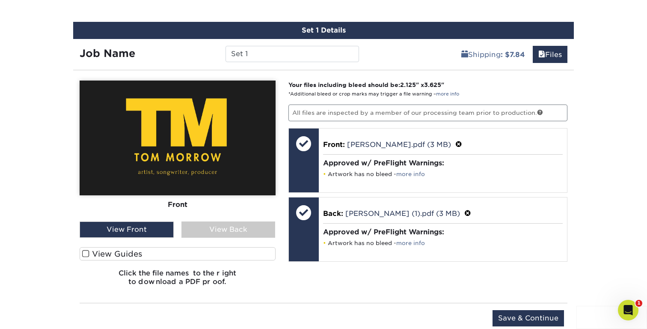
click at [242, 224] on div "View Back" at bounding box center [228, 229] width 94 height 16
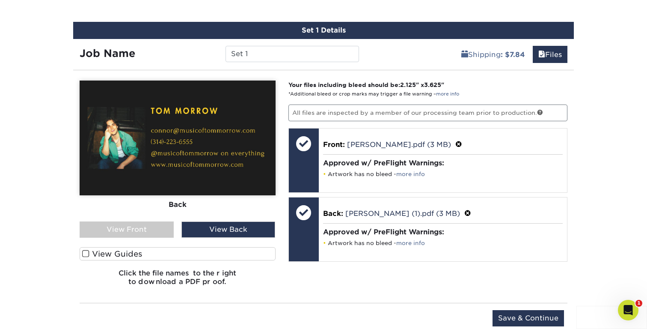
click at [158, 233] on div "View Front" at bounding box center [127, 229] width 94 height 16
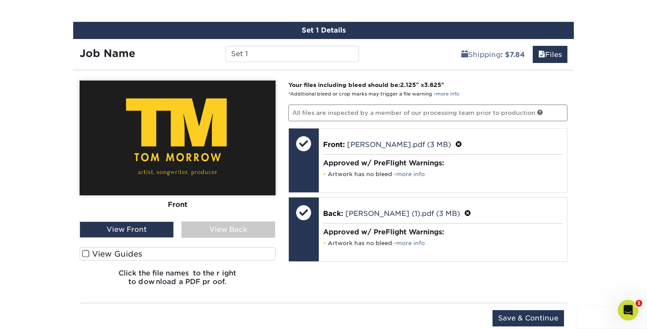
click at [85, 253] on span at bounding box center [85, 253] width 7 height 8
click at [0, 0] on input "View Guides" at bounding box center [0, 0] width 0 height 0
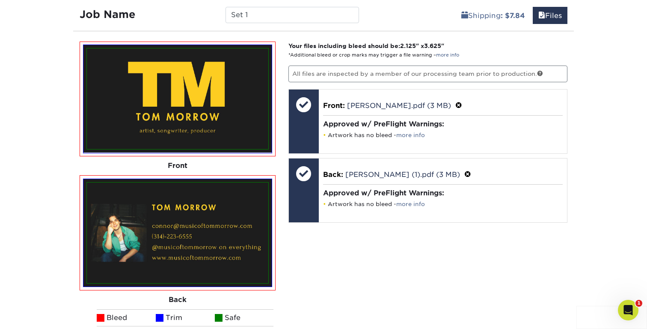
scroll to position [526, 0]
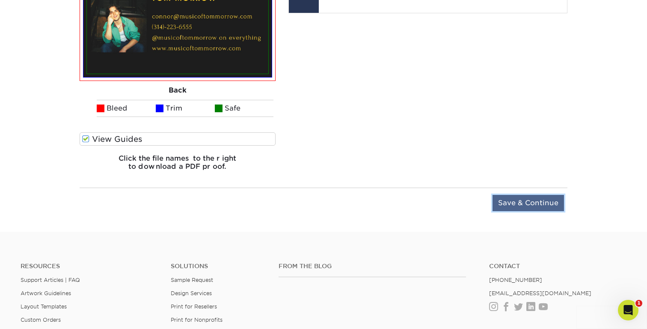
click at [531, 204] on input "Save & Continue" at bounding box center [527, 203] width 71 height 16
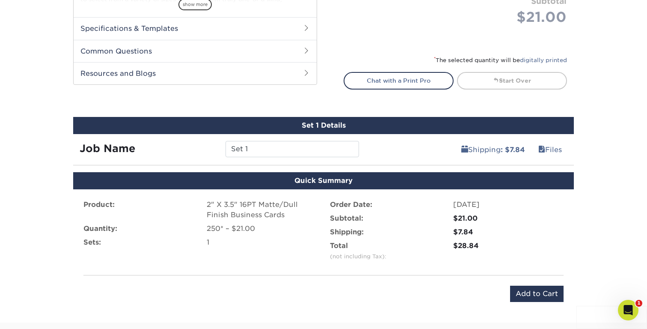
scroll to position [399, 0]
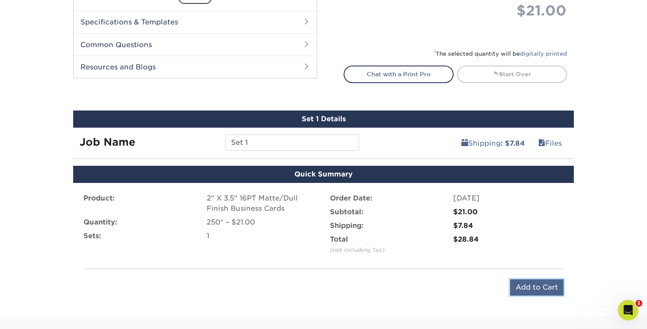
click at [526, 283] on input "Add to Cart" at bounding box center [536, 287] width 53 height 16
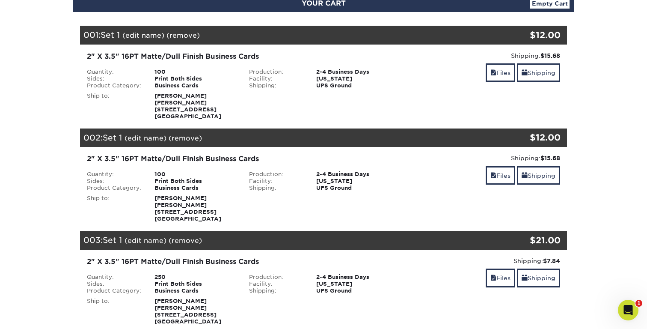
scroll to position [65, 0]
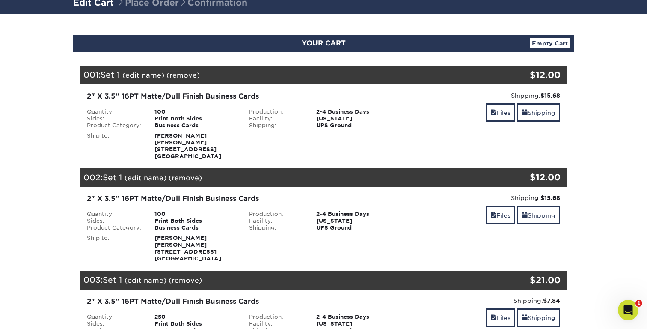
click at [184, 74] on link "(remove)" at bounding box center [182, 75] width 33 height 8
click at [341, 74] on link "Yes" at bounding box center [341, 75] width 12 height 8
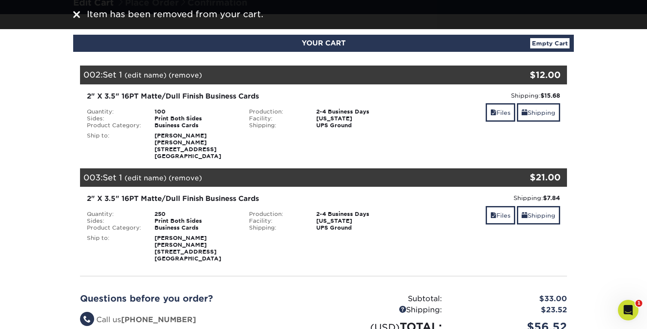
click at [193, 174] on link "(remove)" at bounding box center [185, 178] width 33 height 8
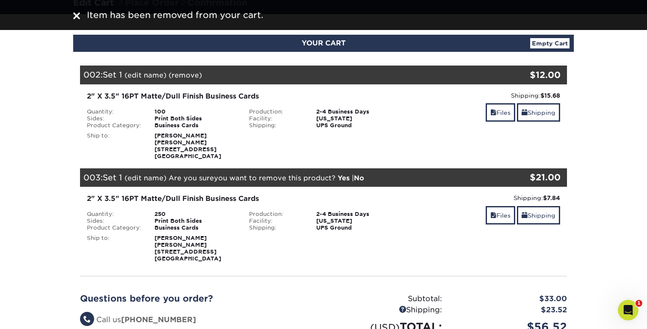
click at [235, 141] on div "[PERSON_NAME] [PERSON_NAME] [STREET_ADDRESS]" at bounding box center [195, 145] width 95 height 27
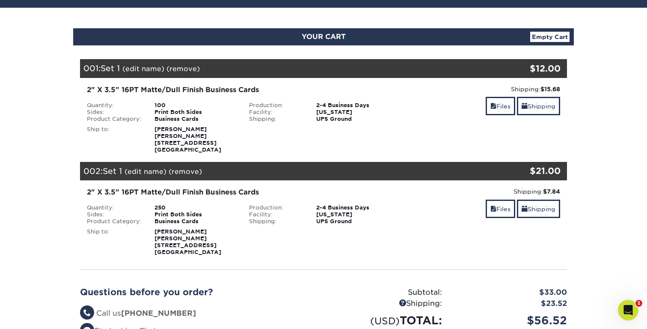
scroll to position [74, 0]
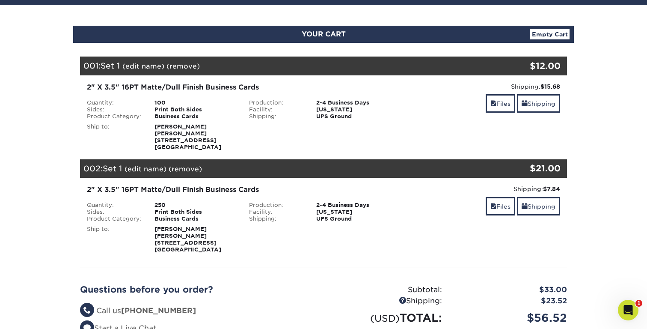
click at [194, 64] on link "(remove)" at bounding box center [182, 66] width 33 height 8
click at [342, 63] on link "Yes" at bounding box center [341, 66] width 12 height 8
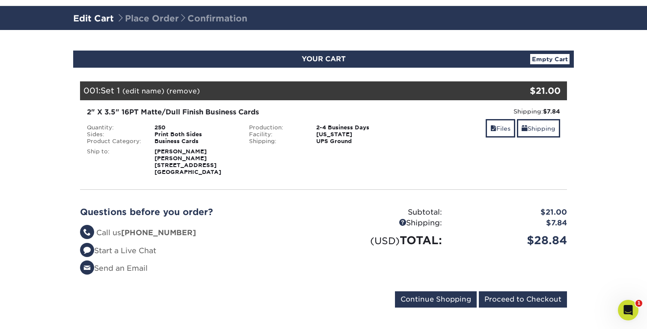
scroll to position [48, 0]
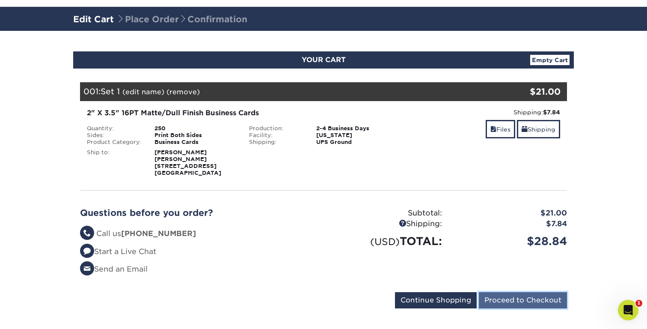
click at [530, 294] on input "Proceed to Checkout" at bounding box center [523, 300] width 88 height 16
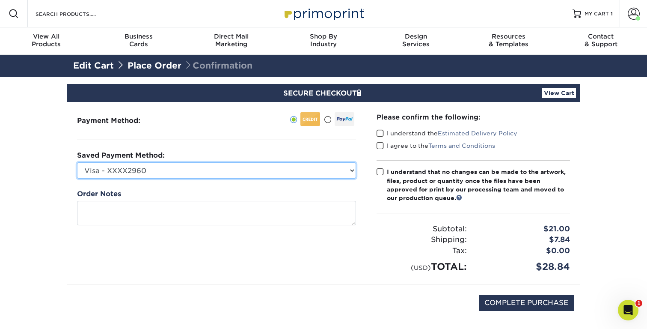
click at [260, 174] on select "Visa - XXXX2960 New Credit Card" at bounding box center [216, 170] width 279 height 16
select select
click at [77, 162] on select "Visa - XXXX2960 New Credit Card" at bounding box center [216, 170] width 279 height 16
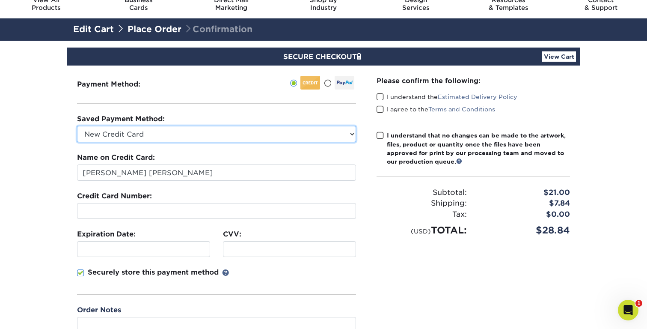
scroll to position [45, 0]
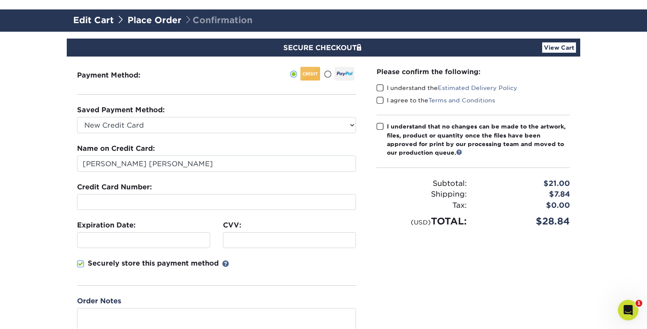
type input "[PERSON_NAME]"
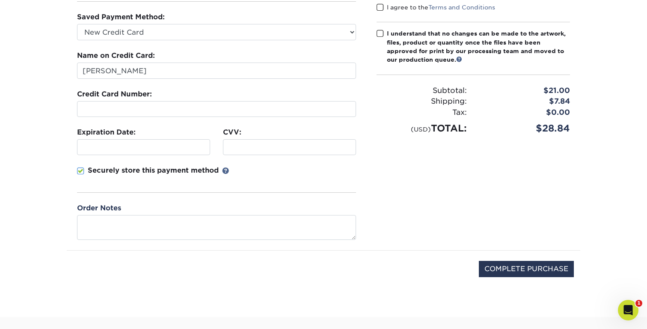
scroll to position [118, 0]
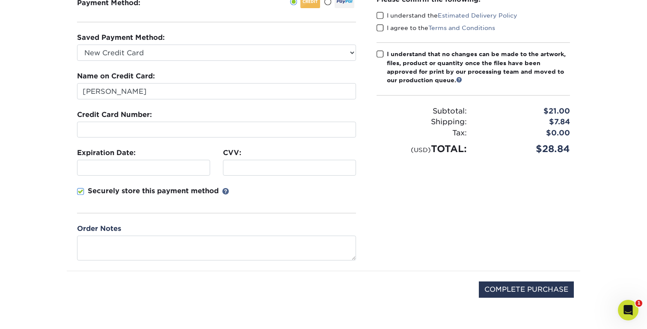
click at [329, 185] on fieldset "Name on Credit Card: [PERSON_NAME] Credit Card Number: Expiration Date: CVV:" at bounding box center [216, 147] width 279 height 152
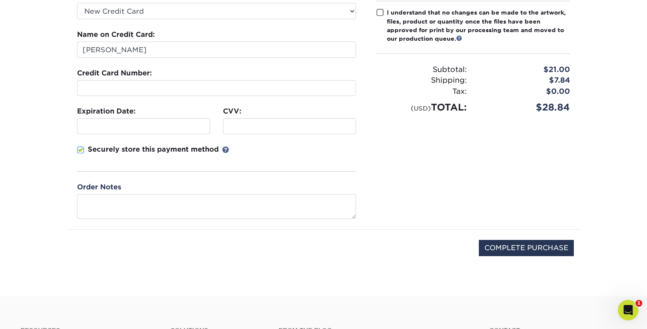
scroll to position [162, 0]
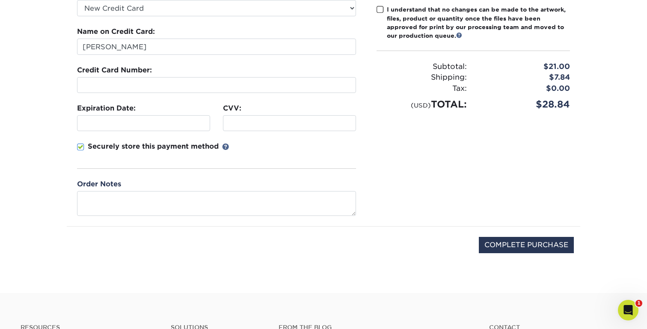
click at [503, 252] on div "COMPLETE PURCHASE" at bounding box center [323, 249] width 501 height 46
click at [502, 246] on input "COMPLETE PURCHASE" at bounding box center [526, 245] width 95 height 16
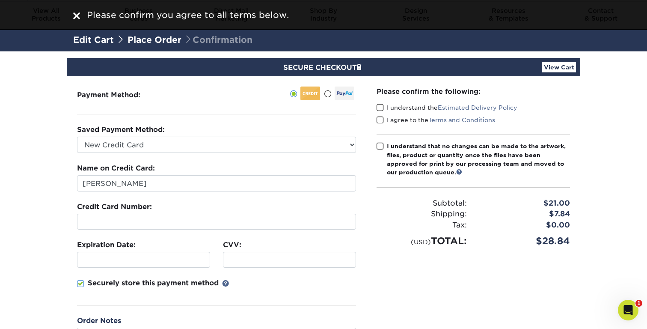
scroll to position [18, 0]
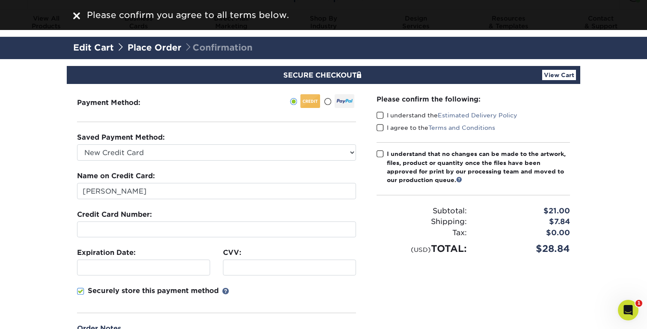
click at [377, 114] on span at bounding box center [379, 115] width 7 height 8
click at [0, 0] on input "I understand the Estimated Delivery Policy" at bounding box center [0, 0] width 0 height 0
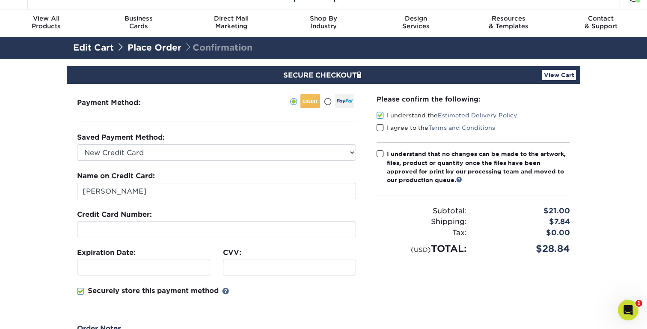
click at [380, 126] on span at bounding box center [379, 128] width 7 height 8
click at [0, 0] on input "I agree to the Terms and Conditions" at bounding box center [0, 0] width 0 height 0
click at [380, 153] on span at bounding box center [379, 154] width 7 height 8
click at [0, 0] on input "I understand that no changes can be made to the artwork, files, product or quan…" at bounding box center [0, 0] width 0 height 0
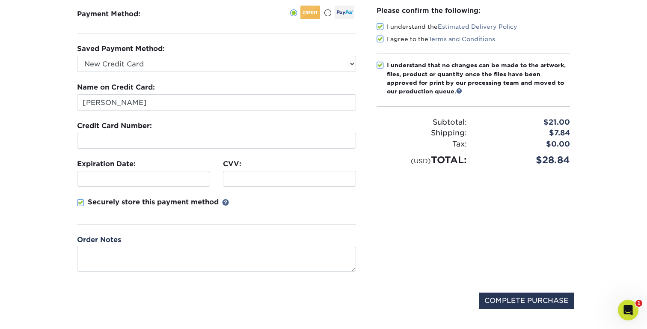
scroll to position [116, 0]
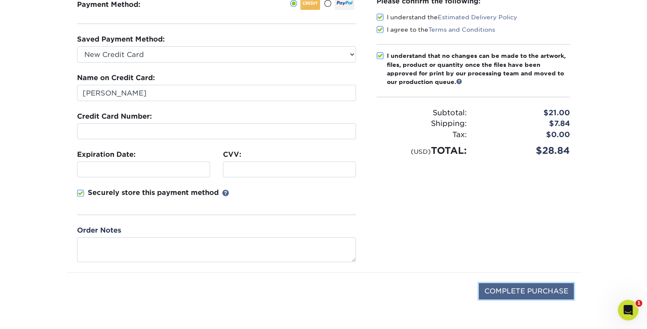
click at [500, 286] on input "COMPLETE PURCHASE" at bounding box center [526, 291] width 95 height 16
type input "PROCESSING, PLEASE WAIT..."
